Goal: Task Accomplishment & Management: Complete application form

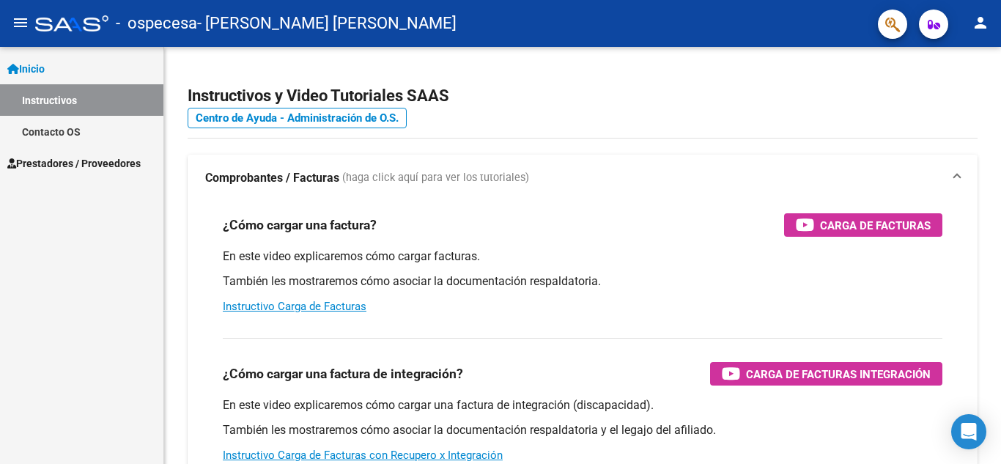
click at [92, 170] on span "Prestadores / Proveedores" at bounding box center [73, 163] width 133 height 16
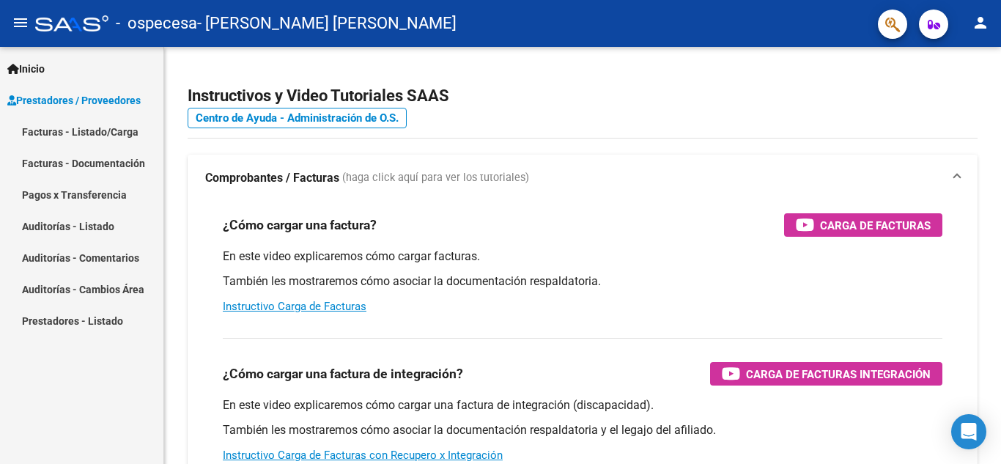
click at [130, 136] on link "Facturas - Listado/Carga" at bounding box center [81, 131] width 163 height 31
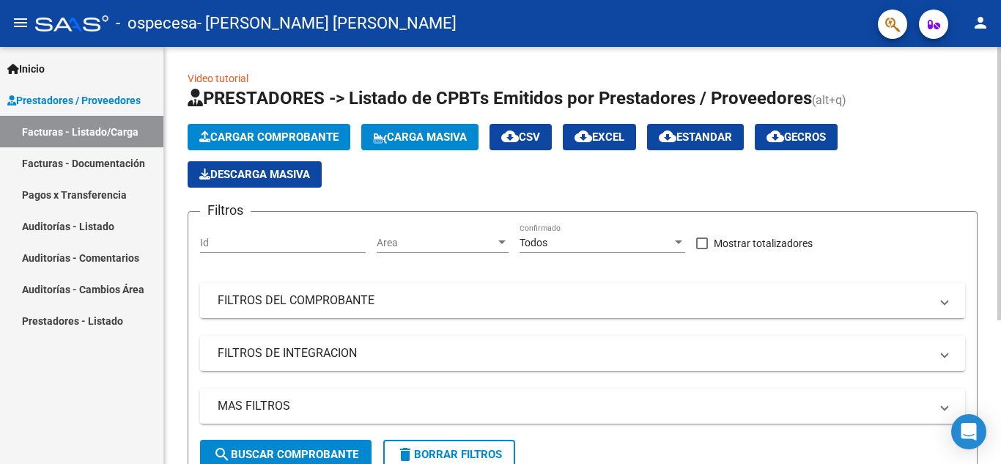
scroll to position [220, 0]
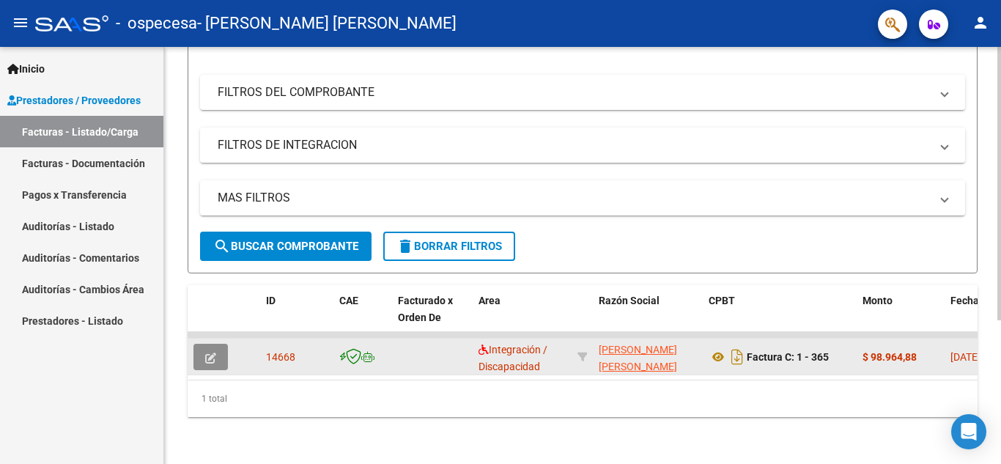
click at [210, 352] on icon "button" at bounding box center [210, 357] width 11 height 11
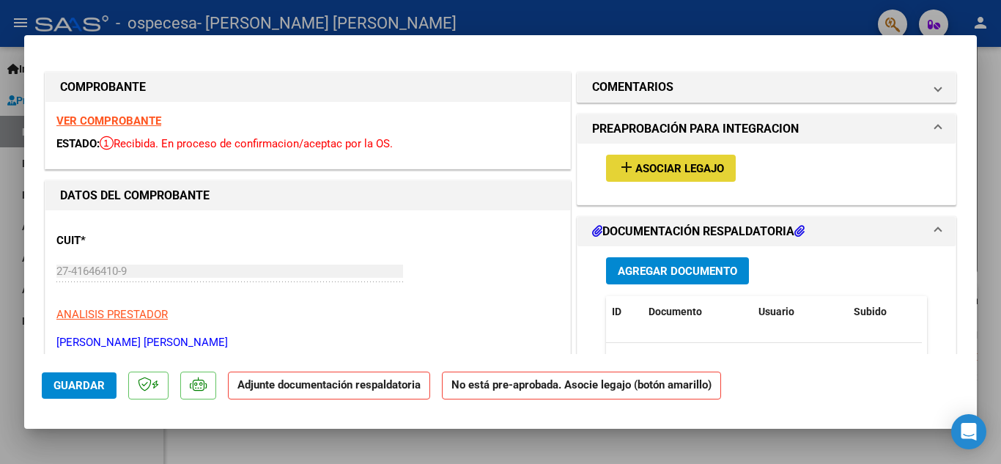
click at [691, 170] on span "Asociar Legajo" at bounding box center [679, 168] width 89 height 13
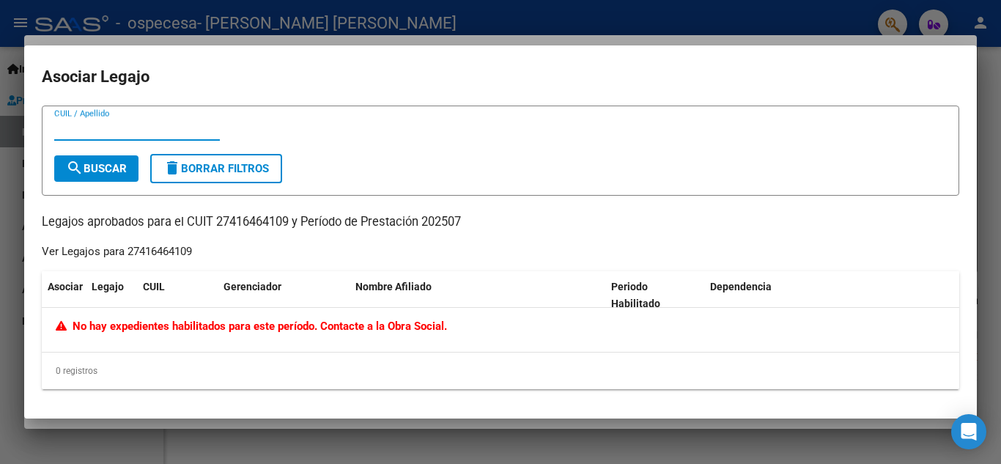
click at [1000, 188] on div at bounding box center [500, 232] width 1001 height 464
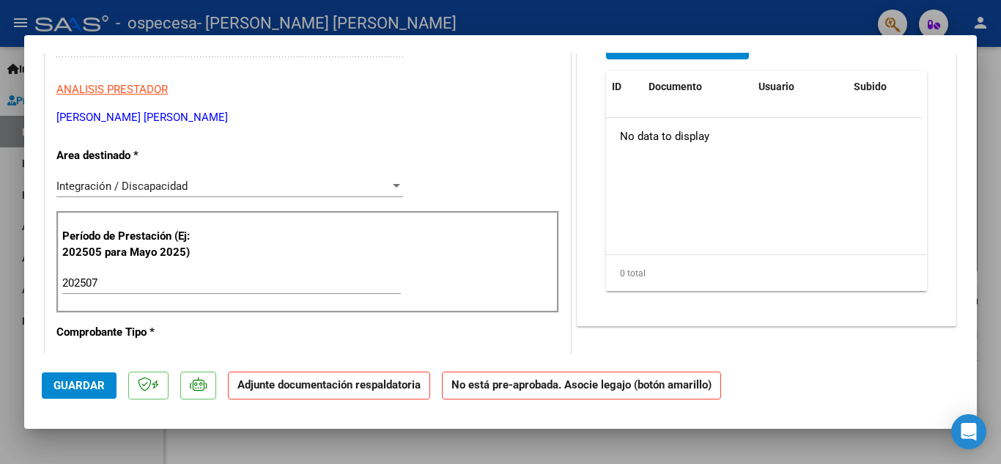
scroll to position [0, 0]
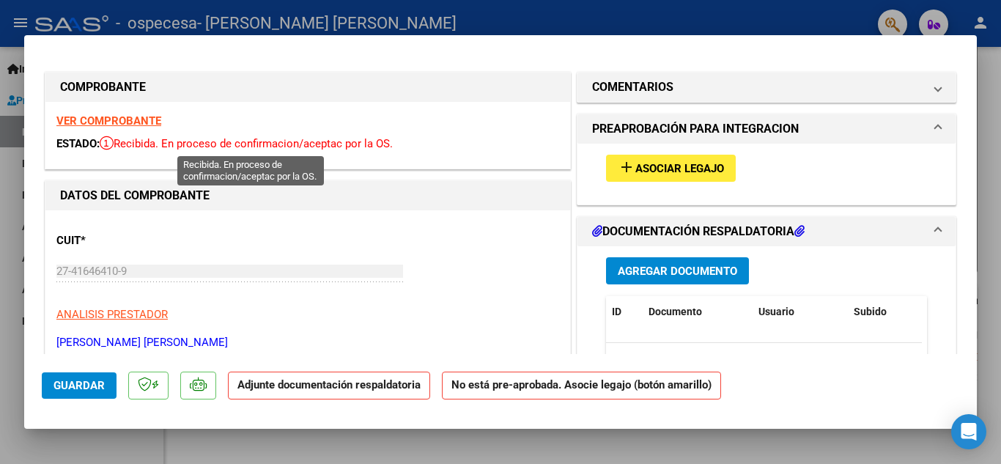
click at [227, 144] on span "Recibida. En proceso de confirmacion/aceptac por la OS." at bounding box center [246, 143] width 293 height 13
click at [978, 213] on div at bounding box center [500, 232] width 1001 height 464
type input "$ 0,00"
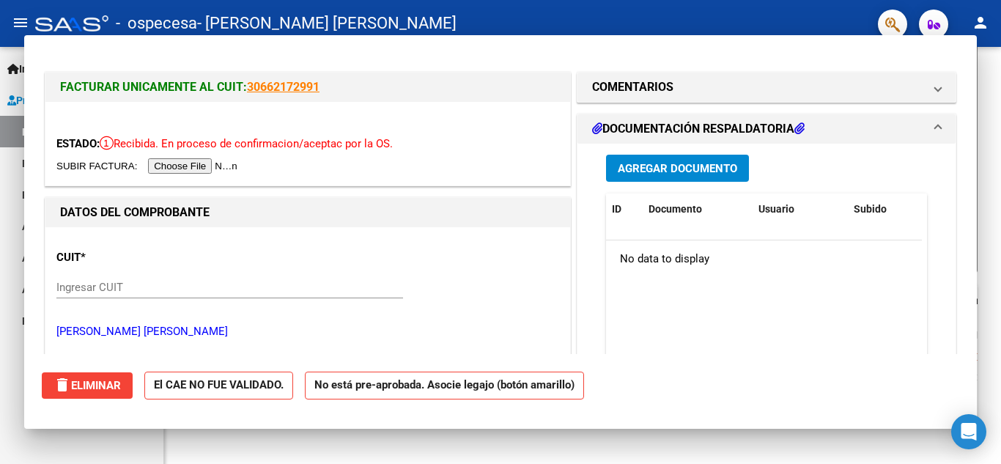
scroll to position [220, 0]
